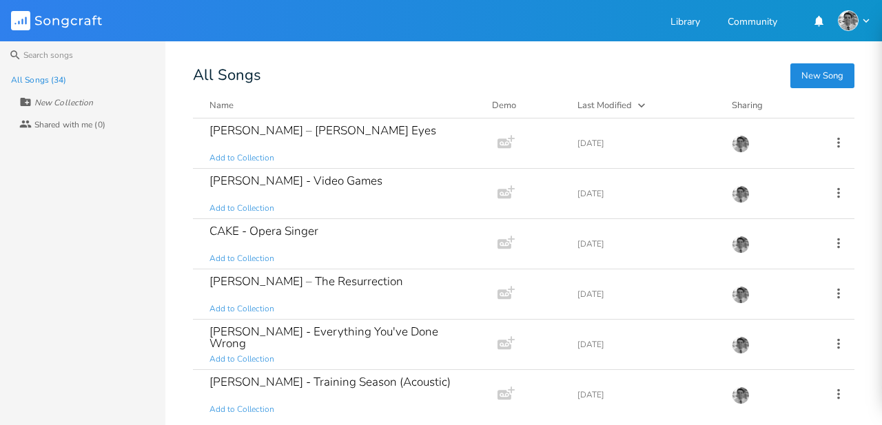
click at [295, 320] on div "Sloan - Everything You've Done Wrong Add to Collection" at bounding box center [342, 345] width 266 height 50
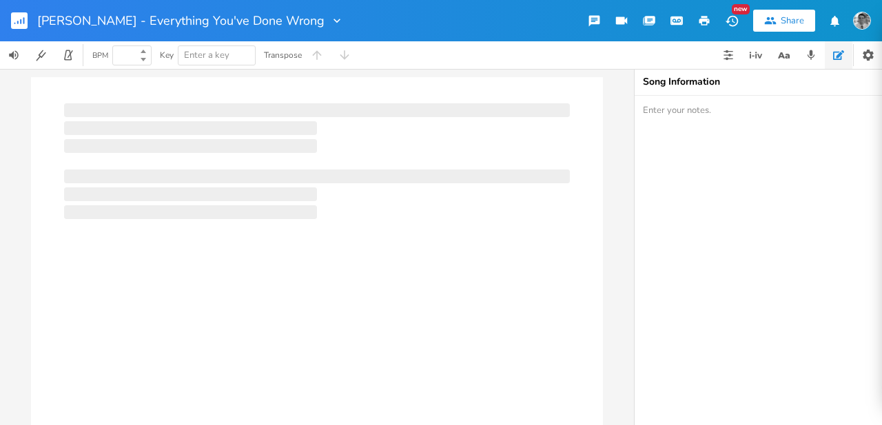
click at [300, 327] on div at bounding box center [317, 274] width 572 height 395
type input "100"
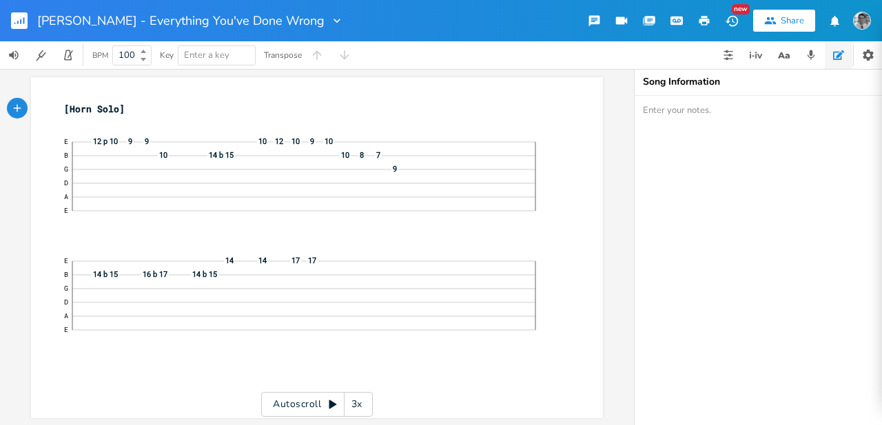
drag, startPoint x: 514, startPoint y: 40, endPoint x: 503, endPoint y: 26, distance: 17.7
drag, startPoint x: 503, startPoint y: 26, endPoint x: 491, endPoint y: 25, distance: 12.5
drag, startPoint x: 491, startPoint y: 25, endPoint x: 478, endPoint y: 25, distance: 12.4
click at [478, 25] on div "Sloan - Everything You've Done Wrong New Share" at bounding box center [441, 20] width 882 height 41
drag, startPoint x: 520, startPoint y: 29, endPoint x: 498, endPoint y: 28, distance: 21.4
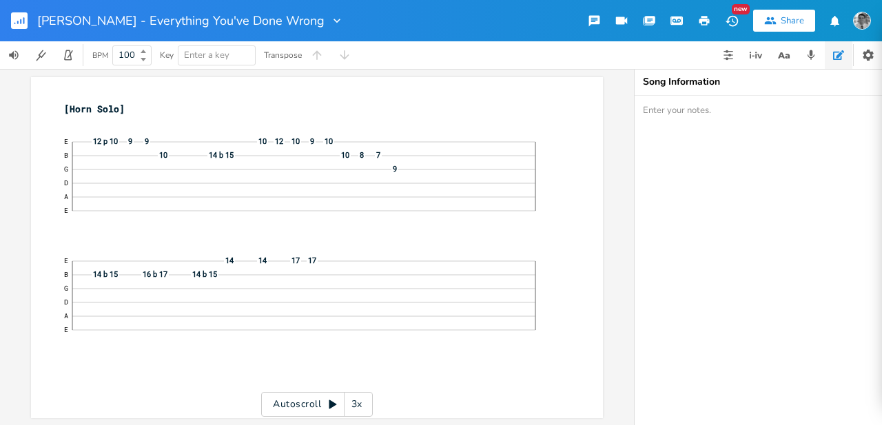
drag, startPoint x: 498, startPoint y: 28, endPoint x: 485, endPoint y: 28, distance: 13.1
drag, startPoint x: 485, startPoint y: 28, endPoint x: 473, endPoint y: 29, distance: 12.5
click at [469, 29] on div "Sloan - Everything You've Done Wrong New Share" at bounding box center [441, 20] width 882 height 41
drag, startPoint x: 478, startPoint y: 29, endPoint x: 459, endPoint y: 27, distance: 19.4
drag, startPoint x: 459, startPoint y: 27, endPoint x: 450, endPoint y: 26, distance: 9.0
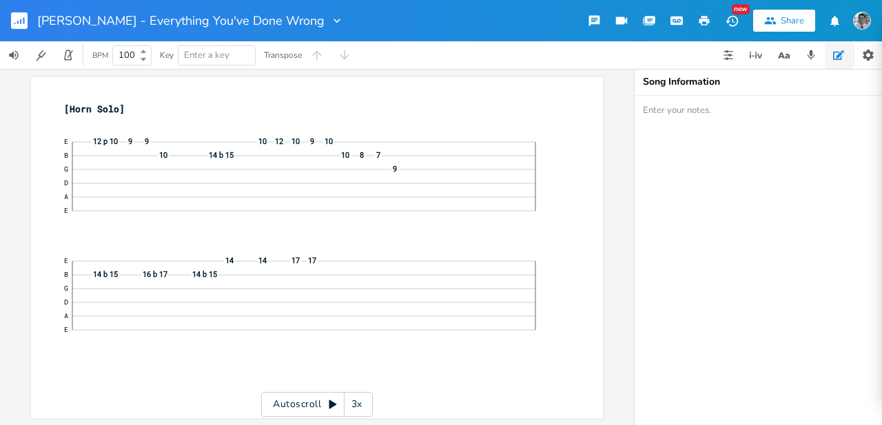
click at [451, 26] on div "Sloan - Everything You've Done Wrong New Share" at bounding box center [441, 20] width 882 height 41
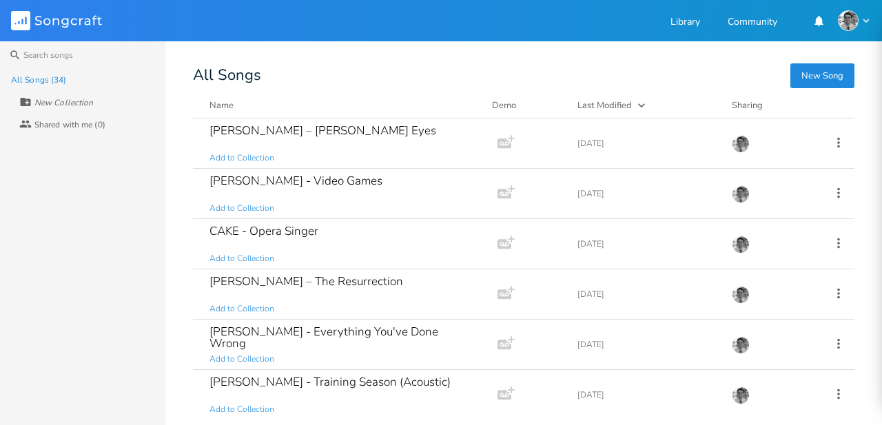
drag, startPoint x: 632, startPoint y: 57, endPoint x: 606, endPoint y: 55, distance: 25.5
click at [606, 55] on div "Search All Songs (34) New Collection Collaborators Shared with me (0) New Song …" at bounding box center [441, 233] width 882 height 384
drag, startPoint x: 633, startPoint y: 62, endPoint x: 580, endPoint y: 59, distance: 53.1
drag, startPoint x: 580, startPoint y: 59, endPoint x: 549, endPoint y: 59, distance: 30.3
drag, startPoint x: 549, startPoint y: 59, endPoint x: 526, endPoint y: 61, distance: 23.5
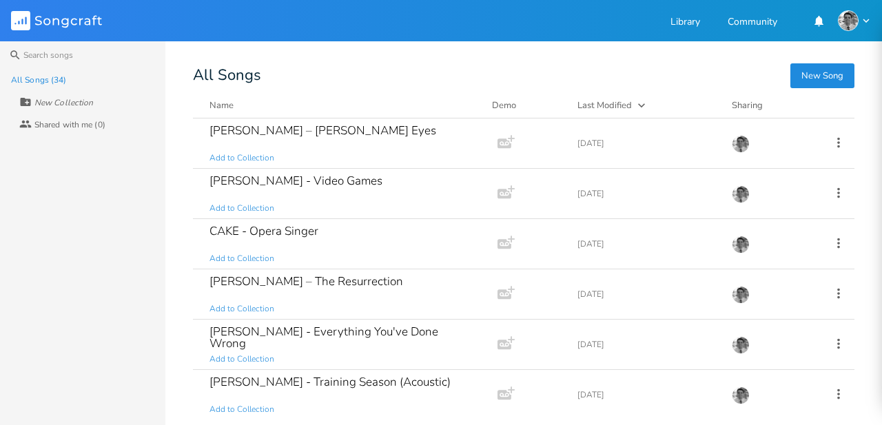
drag, startPoint x: 526, startPoint y: 61, endPoint x: 488, endPoint y: 61, distance: 37.9
drag, startPoint x: 488, startPoint y: 61, endPoint x: 478, endPoint y: 61, distance: 9.6
drag, startPoint x: 478, startPoint y: 61, endPoint x: 464, endPoint y: 58, distance: 14.1
drag, startPoint x: 464, startPoint y: 58, endPoint x: 434, endPoint y: 57, distance: 30.4
click at [434, 57] on div "Search All Songs (34) New Collection Collaborators Shared with me (0) New Song …" at bounding box center [441, 233] width 882 height 384
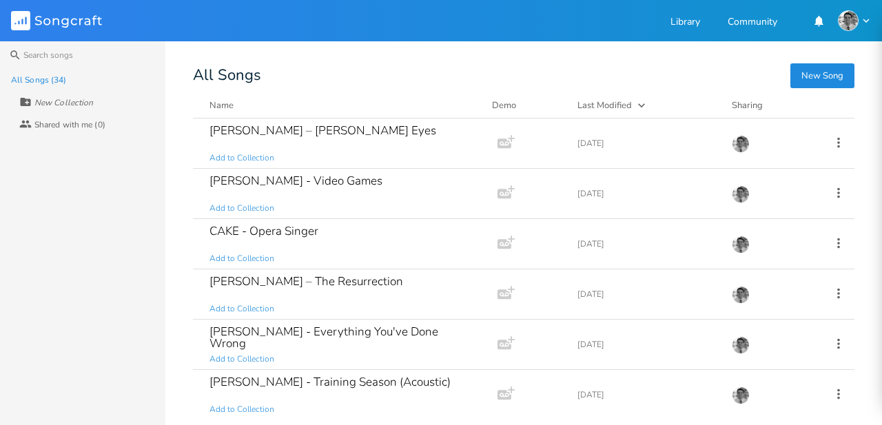
drag, startPoint x: 633, startPoint y: 61, endPoint x: 547, endPoint y: 61, distance: 85.5
drag, startPoint x: 547, startPoint y: 61, endPoint x: 512, endPoint y: 61, distance: 35.1
drag, startPoint x: 512, startPoint y: 61, endPoint x: 487, endPoint y: 61, distance: 24.8
drag, startPoint x: 487, startPoint y: 61, endPoint x: 437, endPoint y: 65, distance: 50.5
drag, startPoint x: 437, startPoint y: 65, endPoint x: 417, endPoint y: 65, distance: 20.0
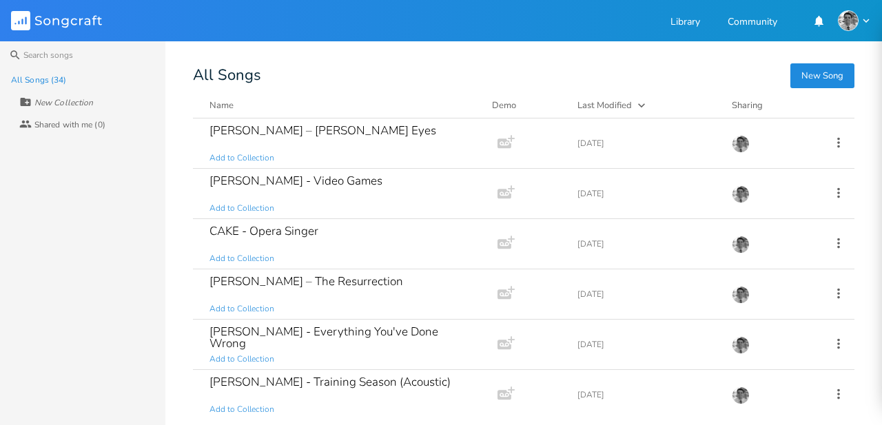
drag, startPoint x: 417, startPoint y: 65, endPoint x: 407, endPoint y: 65, distance: 10.4
drag, startPoint x: 407, startPoint y: 65, endPoint x: 393, endPoint y: 64, distance: 13.8
click at [387, 63] on div "Search All Songs (34) New Collection Collaborators Shared with me (0) New Song …" at bounding box center [441, 233] width 882 height 384
drag, startPoint x: 430, startPoint y: 63, endPoint x: 413, endPoint y: 63, distance: 16.5
click at [414, 63] on div "Search All Songs (34) New Collection Collaborators Shared with me (0) New Song …" at bounding box center [441, 233] width 882 height 384
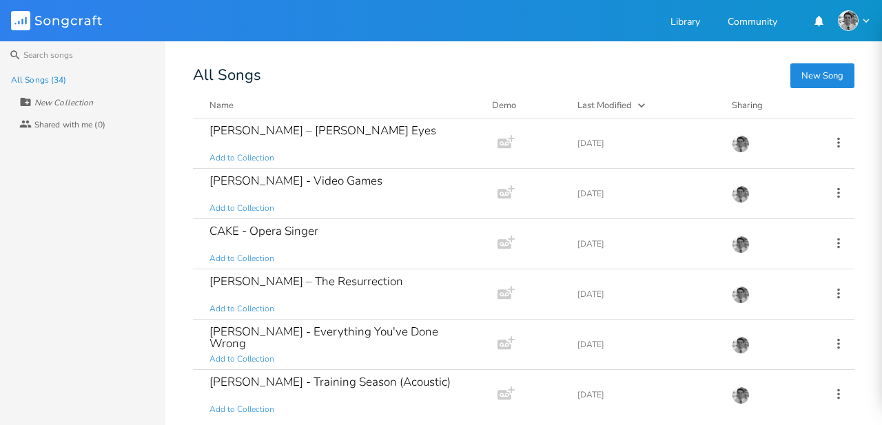
click at [413, 63] on div "Search All Songs (34) New Collection Collaborators Shared with me (0) New Song …" at bounding box center [441, 233] width 882 height 384
click at [336, 336] on div "[PERSON_NAME] - Everything You've Done Wrong" at bounding box center [342, 337] width 266 height 23
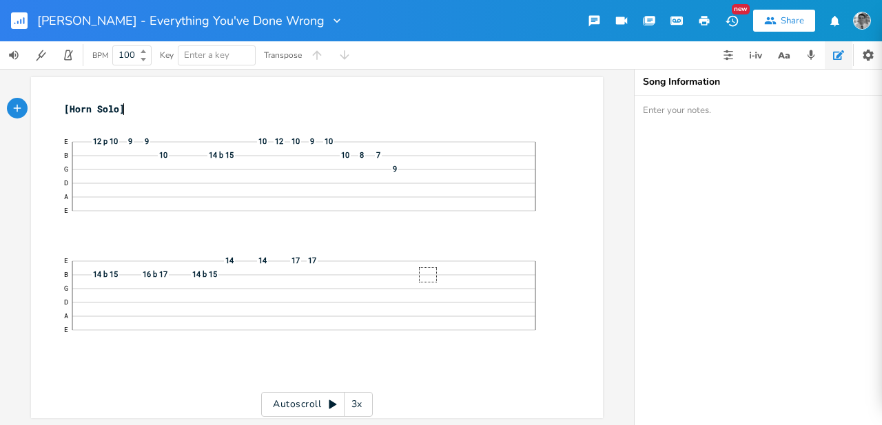
click at [606, 142] on div "xxxxxxxxxx [Horn Solo] ​ E 12 p 10 9 9 10 12 10 9 10 B 10 14 b 15 10 8 7 G 9 D …" at bounding box center [317, 247] width 634 height 356
